Goal: Information Seeking & Learning: Learn about a topic

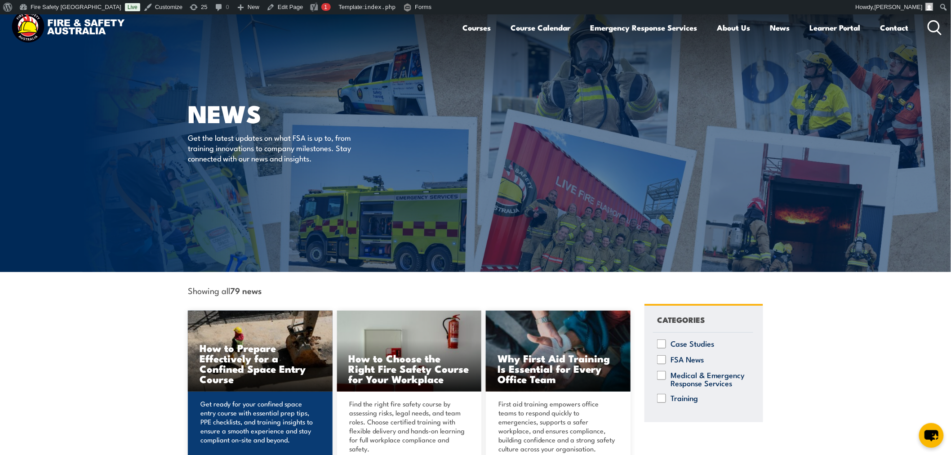
click at [239, 334] on img at bounding box center [260, 351] width 145 height 81
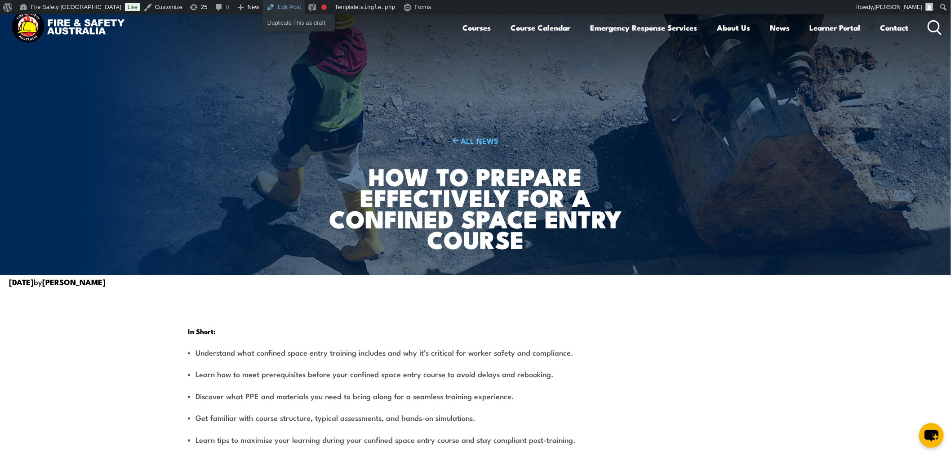
click at [263, 10] on link "Edit Post" at bounding box center [284, 7] width 42 height 14
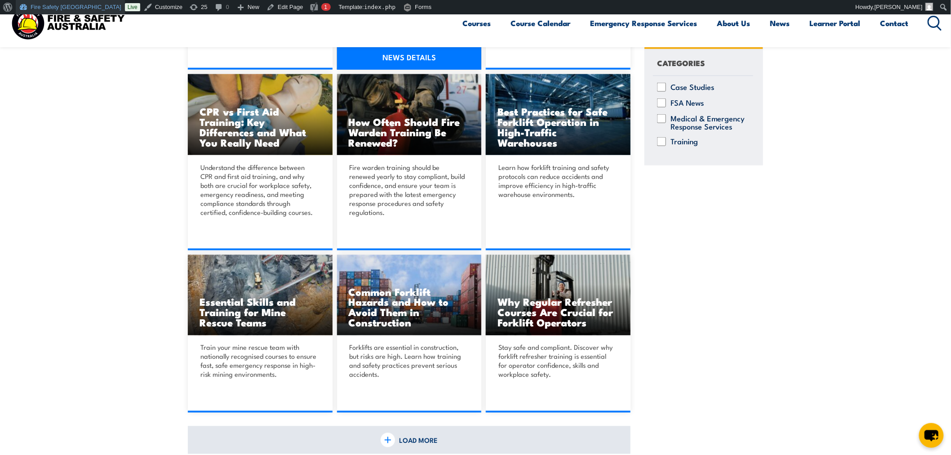
scroll to position [763, 0]
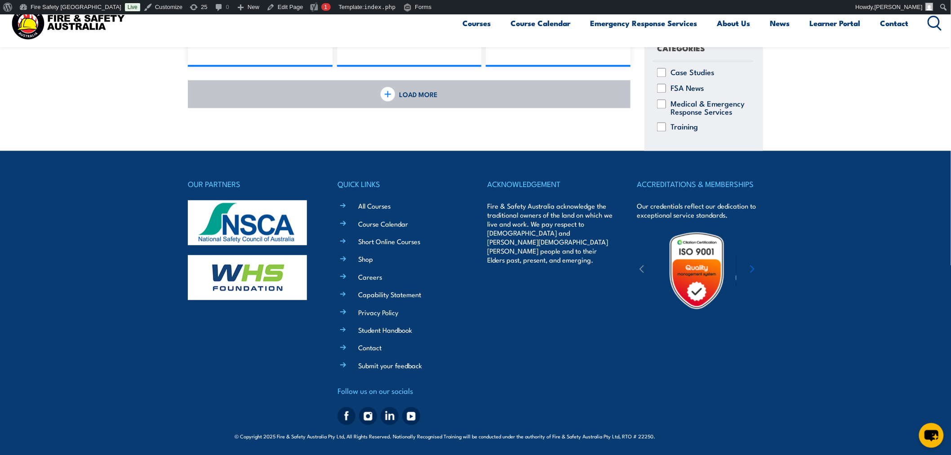
click at [485, 95] on link "LOAD MORE" at bounding box center [409, 94] width 443 height 28
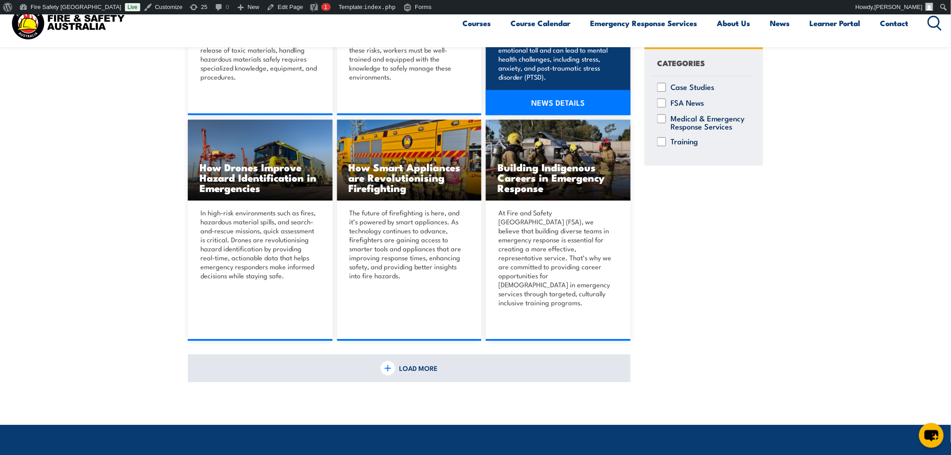
scroll to position [1213, 0]
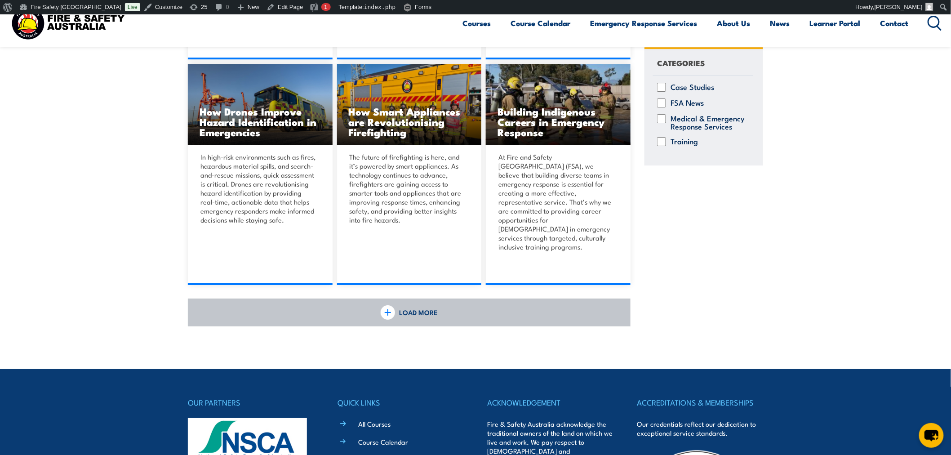
click at [441, 298] on link "LOAD MORE" at bounding box center [409, 312] width 443 height 28
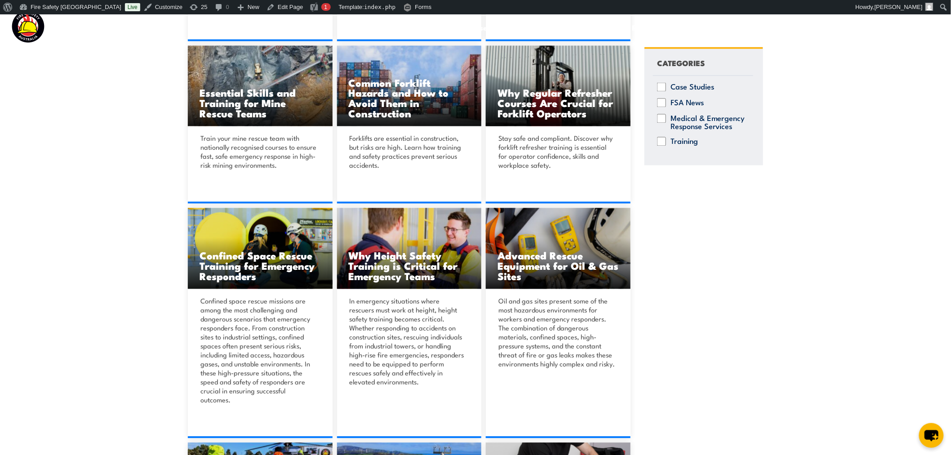
scroll to position [0, 0]
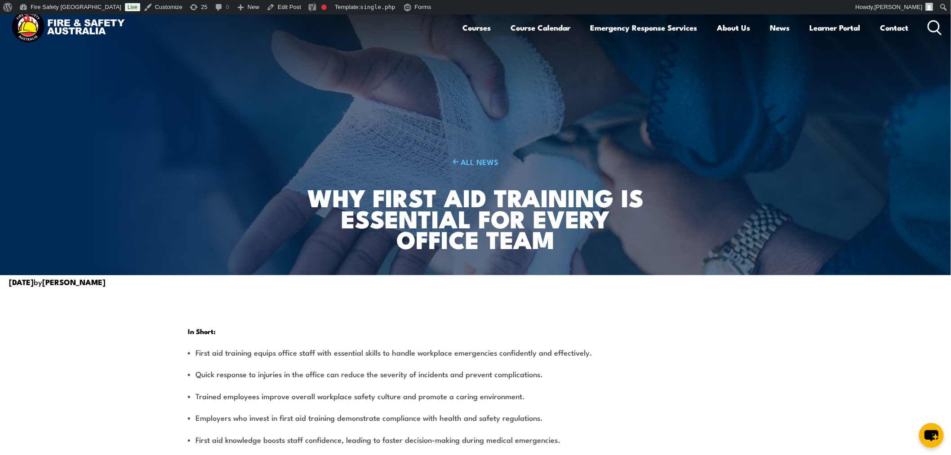
drag, startPoint x: 543, startPoint y: 94, endPoint x: 331, endPoint y: 65, distance: 213.2
drag, startPoint x: 331, startPoint y: 65, endPoint x: 243, endPoint y: 163, distance: 131.4
drag, startPoint x: 243, startPoint y: 163, endPoint x: 679, endPoint y: 205, distance: 438.1
click at [679, 205] on article "ALL NEWS Why First Aid Training Is Essential for Every Office Team" at bounding box center [475, 144] width 575 height 261
click at [263, 8] on link "Edit Post" at bounding box center [284, 7] width 42 height 14
